Goal: Book appointment/travel/reservation

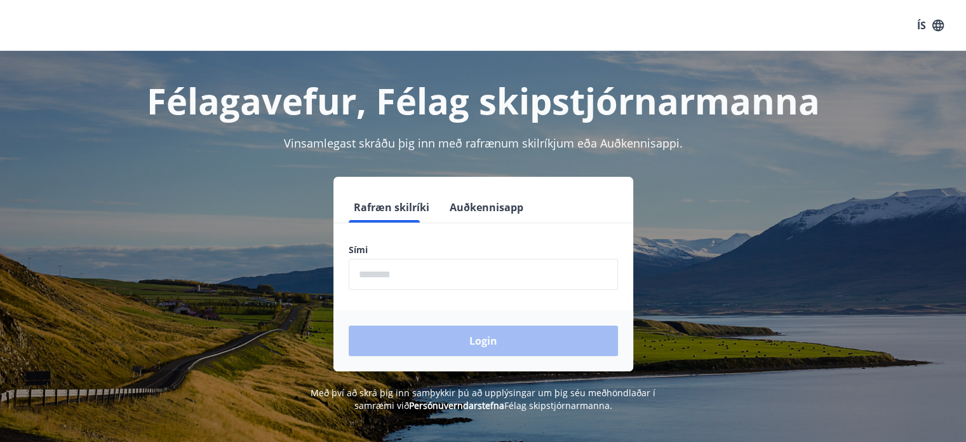
click at [417, 278] on input "phone" at bounding box center [483, 274] width 269 height 31
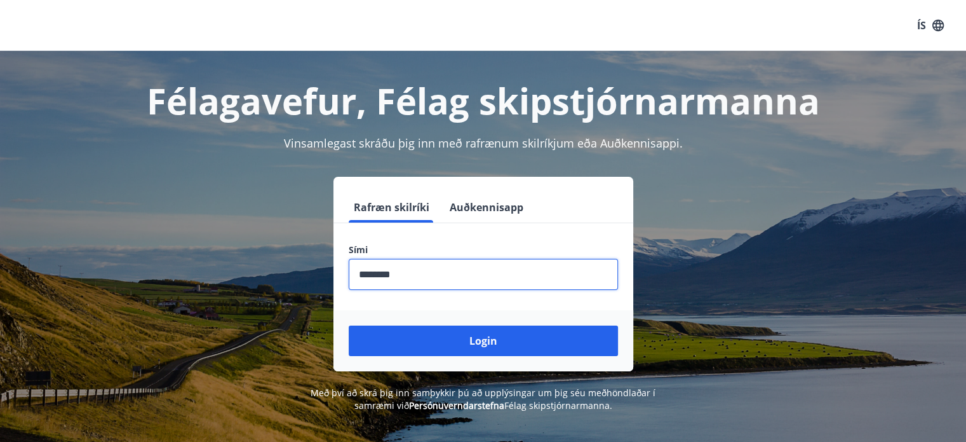
type input "********"
click at [349, 325] on button "Login" at bounding box center [483, 340] width 269 height 30
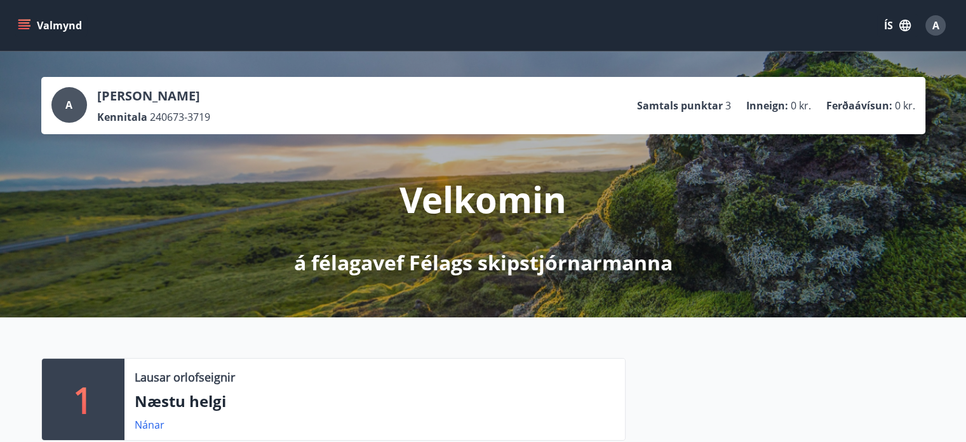
click at [25, 20] on icon "menu" at bounding box center [25, 20] width 14 height 1
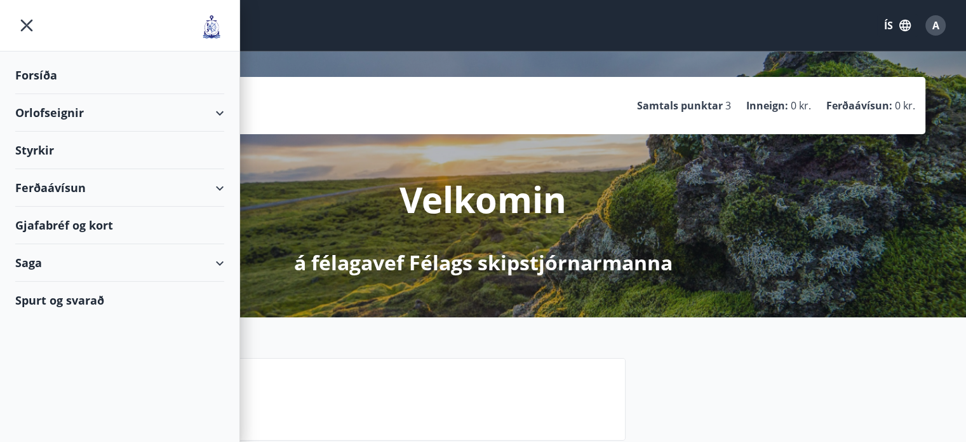
click at [219, 115] on div "Orlofseignir" at bounding box center [119, 112] width 209 height 37
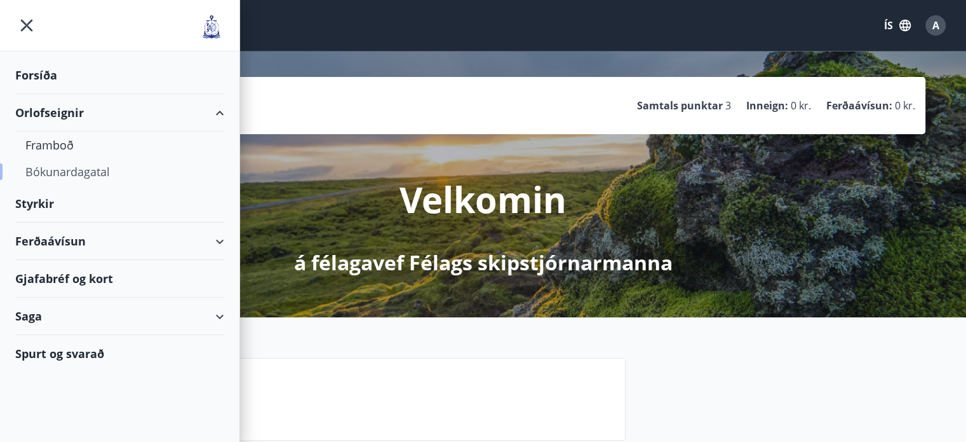
click at [91, 177] on div "Bókunardagatal" at bounding box center [119, 171] width 189 height 27
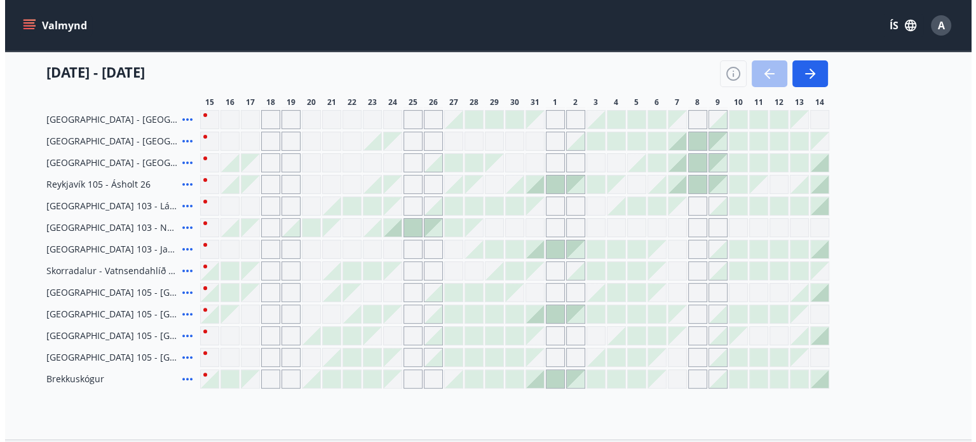
scroll to position [381, 0]
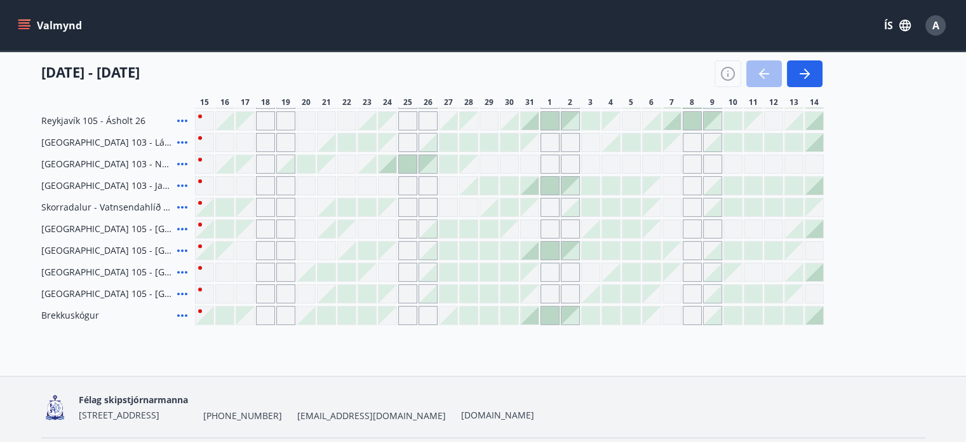
click at [179, 317] on icon at bounding box center [182, 314] width 15 height 15
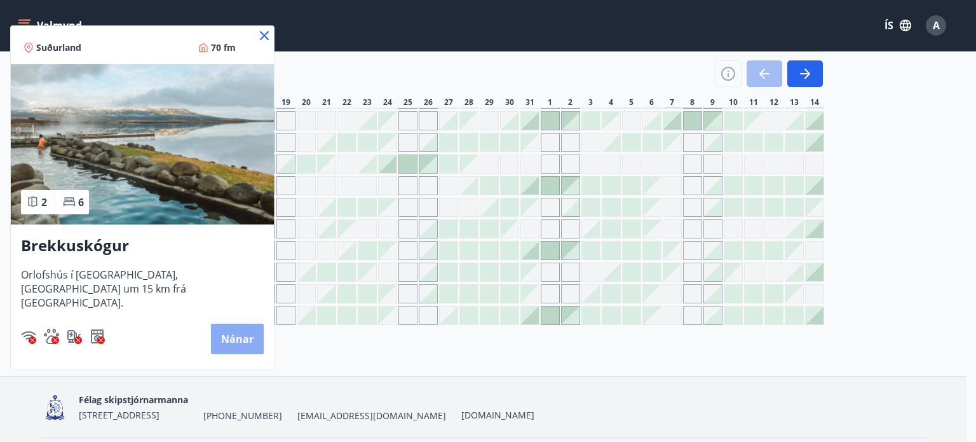
click at [242, 340] on button "Nánar" at bounding box center [237, 338] width 53 height 30
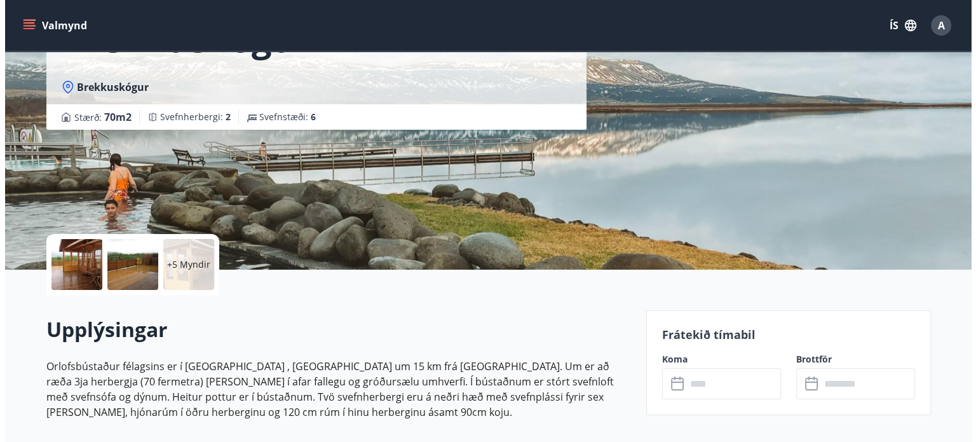
scroll to position [127, 0]
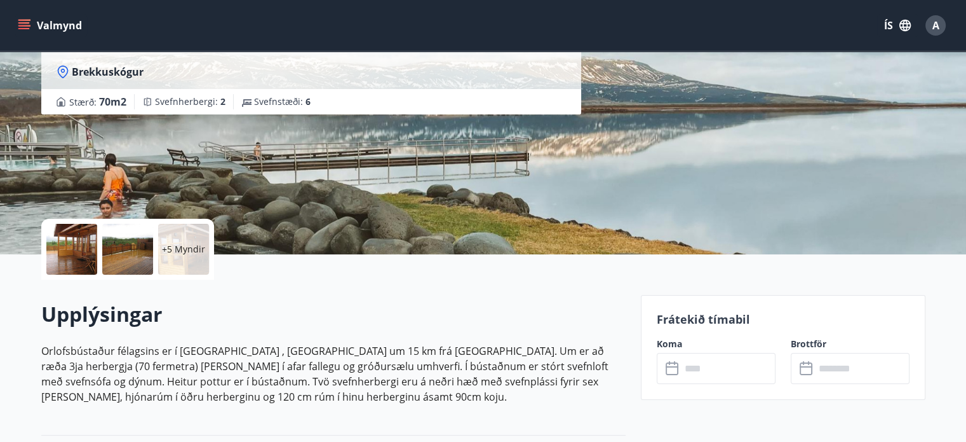
click at [195, 255] on p "+5 Myndir" at bounding box center [183, 249] width 43 height 13
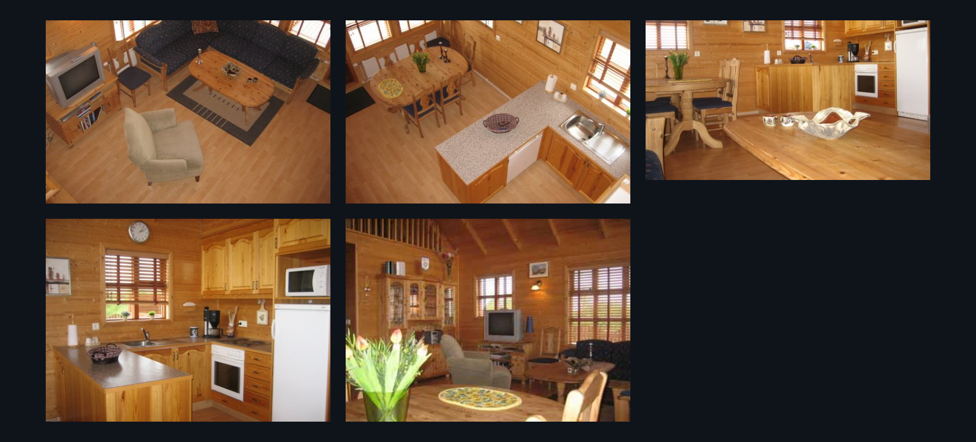
scroll to position [553, 0]
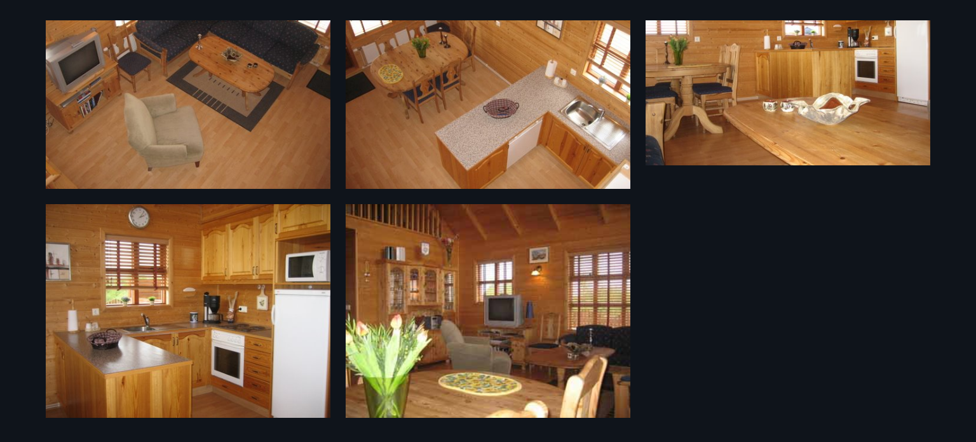
click at [494, 325] on img at bounding box center [488, 310] width 285 height 213
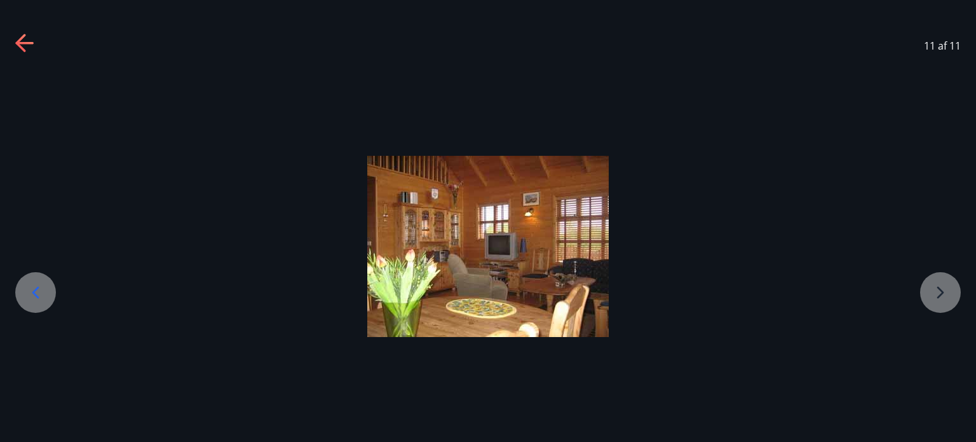
click at [21, 45] on icon at bounding box center [25, 44] width 20 height 20
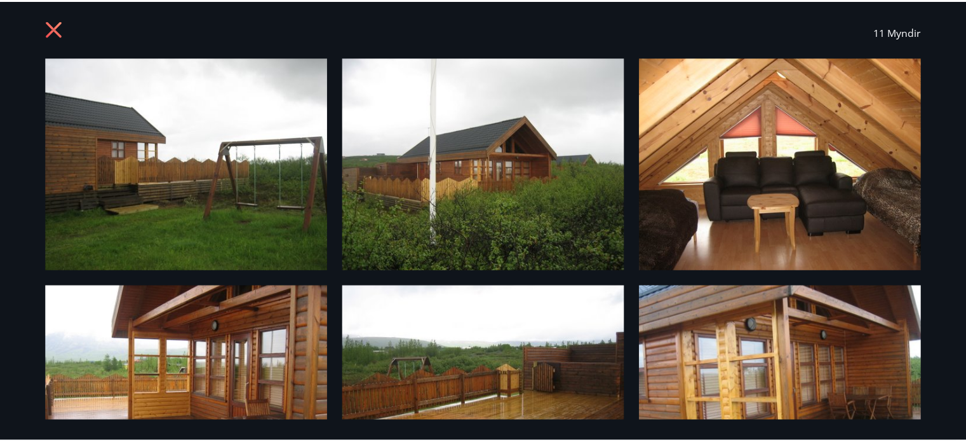
scroll to position [0, 0]
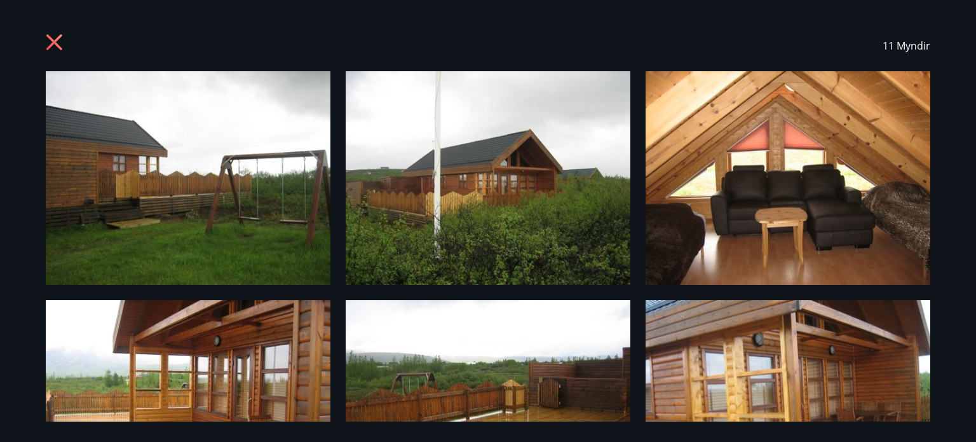
click at [58, 41] on icon at bounding box center [56, 44] width 20 height 20
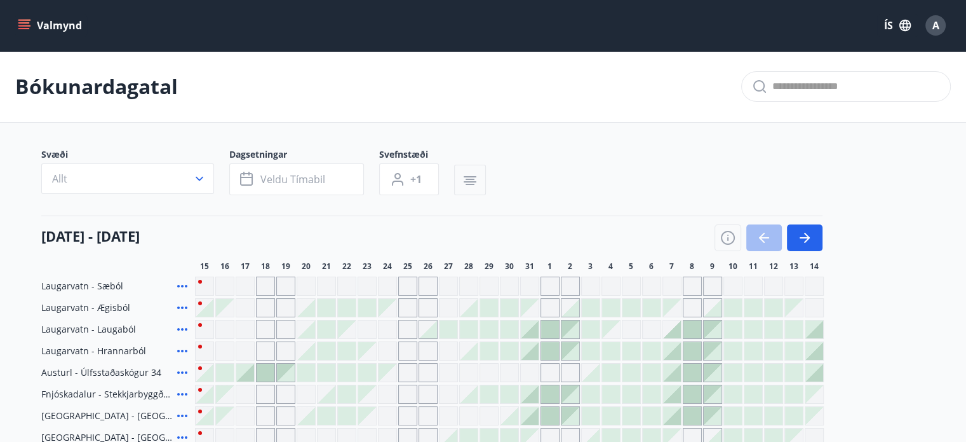
click at [475, 177] on icon "button" at bounding box center [469, 180] width 15 height 15
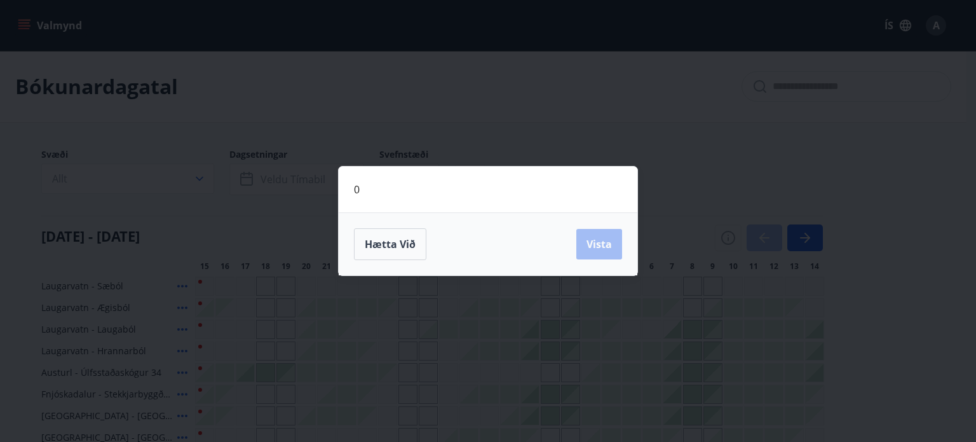
click at [409, 93] on div "0 Hætta við Vista" at bounding box center [488, 221] width 976 height 442
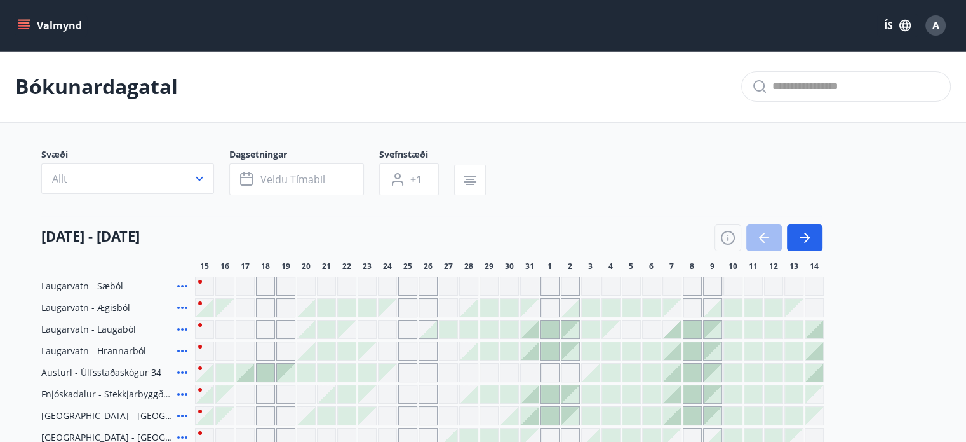
click at [26, 24] on icon "menu" at bounding box center [24, 25] width 13 height 13
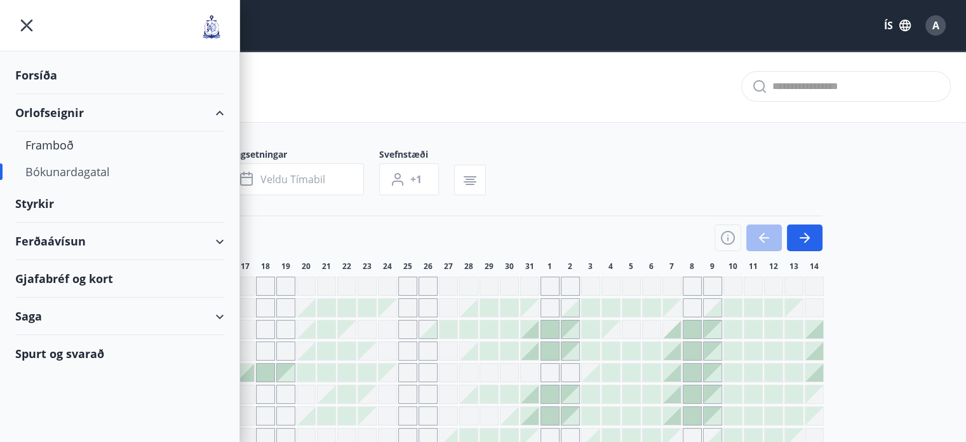
click at [86, 238] on div "Ferðaávísun" at bounding box center [119, 240] width 209 height 37
click at [218, 238] on div "Ferðaávísun" at bounding box center [119, 240] width 209 height 37
click at [152, 235] on div "Ferðaávísun" at bounding box center [119, 240] width 209 height 37
click at [63, 248] on div "Ferðaávísun" at bounding box center [119, 240] width 209 height 37
click at [218, 239] on div "Ferðaávísun" at bounding box center [119, 240] width 209 height 37
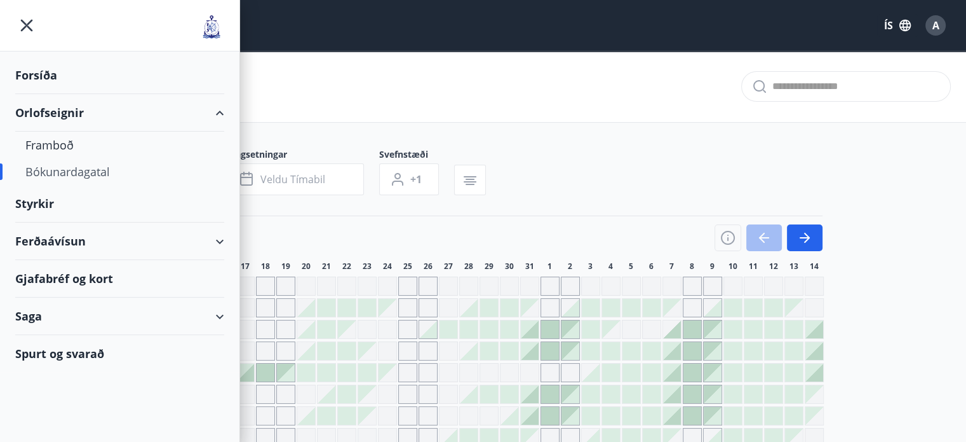
click at [218, 239] on div "Ferðaávísun" at bounding box center [119, 240] width 209 height 37
click at [71, 238] on div "Ferðaávísun" at bounding box center [119, 240] width 209 height 37
click at [219, 241] on div "Ferðaávísun" at bounding box center [119, 240] width 209 height 37
click at [46, 240] on div "Ferðaávísun" at bounding box center [119, 240] width 209 height 37
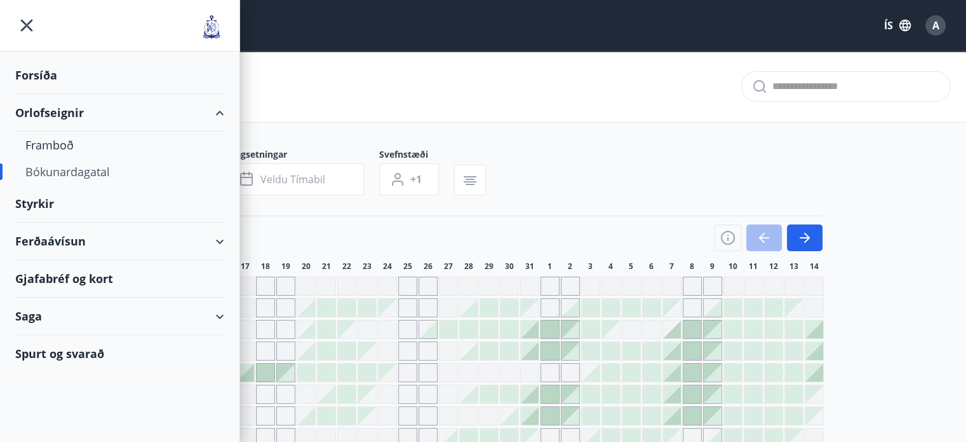
click at [46, 240] on div "Ferðaávísun" at bounding box center [119, 240] width 209 height 37
click at [221, 239] on div "Ferðaávísun" at bounding box center [119, 240] width 209 height 37
click at [71, 245] on div "Ferðaávísun" at bounding box center [119, 240] width 209 height 37
click at [217, 241] on div "Ferðaávísun" at bounding box center [119, 240] width 209 height 37
click at [46, 244] on div "Ferðaávísun" at bounding box center [119, 240] width 209 height 37
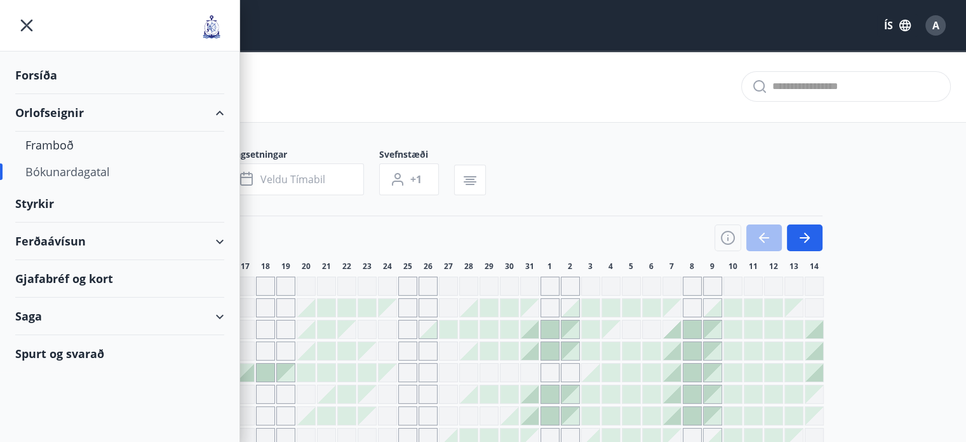
click at [222, 239] on div "Ferðaávísun" at bounding box center [119, 240] width 209 height 37
click at [74, 243] on div "Ferðaávísun" at bounding box center [119, 240] width 209 height 37
click at [224, 243] on div "Ferðaávísun" at bounding box center [119, 240] width 209 height 37
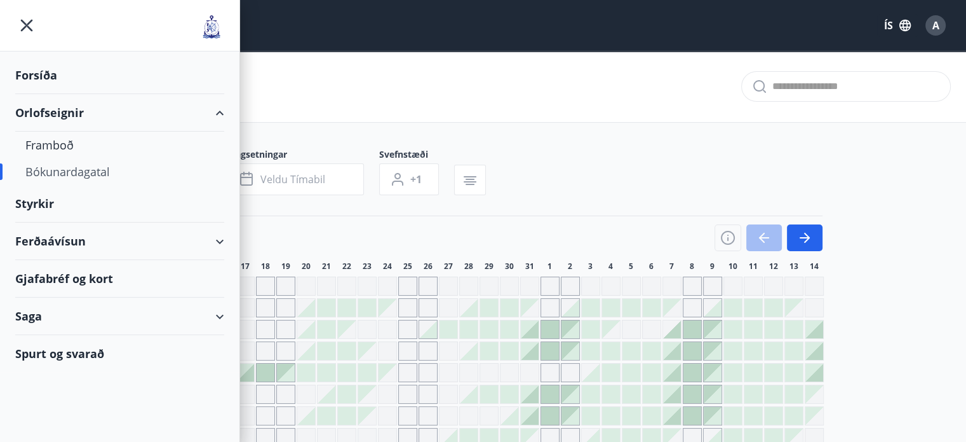
click at [224, 243] on div "Ferðaávísun" at bounding box center [119, 240] width 209 height 37
click at [40, 238] on div "Ferðaávísun" at bounding box center [119, 240] width 209 height 37
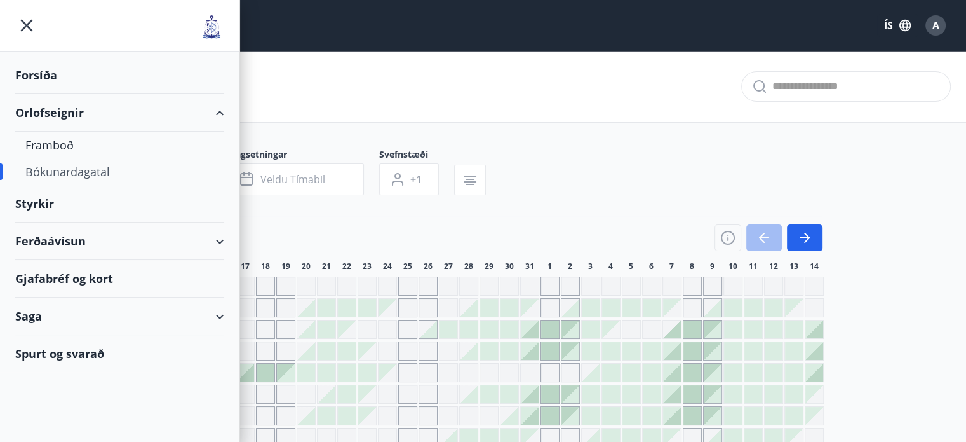
click at [231, 235] on div "Ferðaávísun" at bounding box center [119, 240] width 239 height 37
